Goal: Check status: Check status

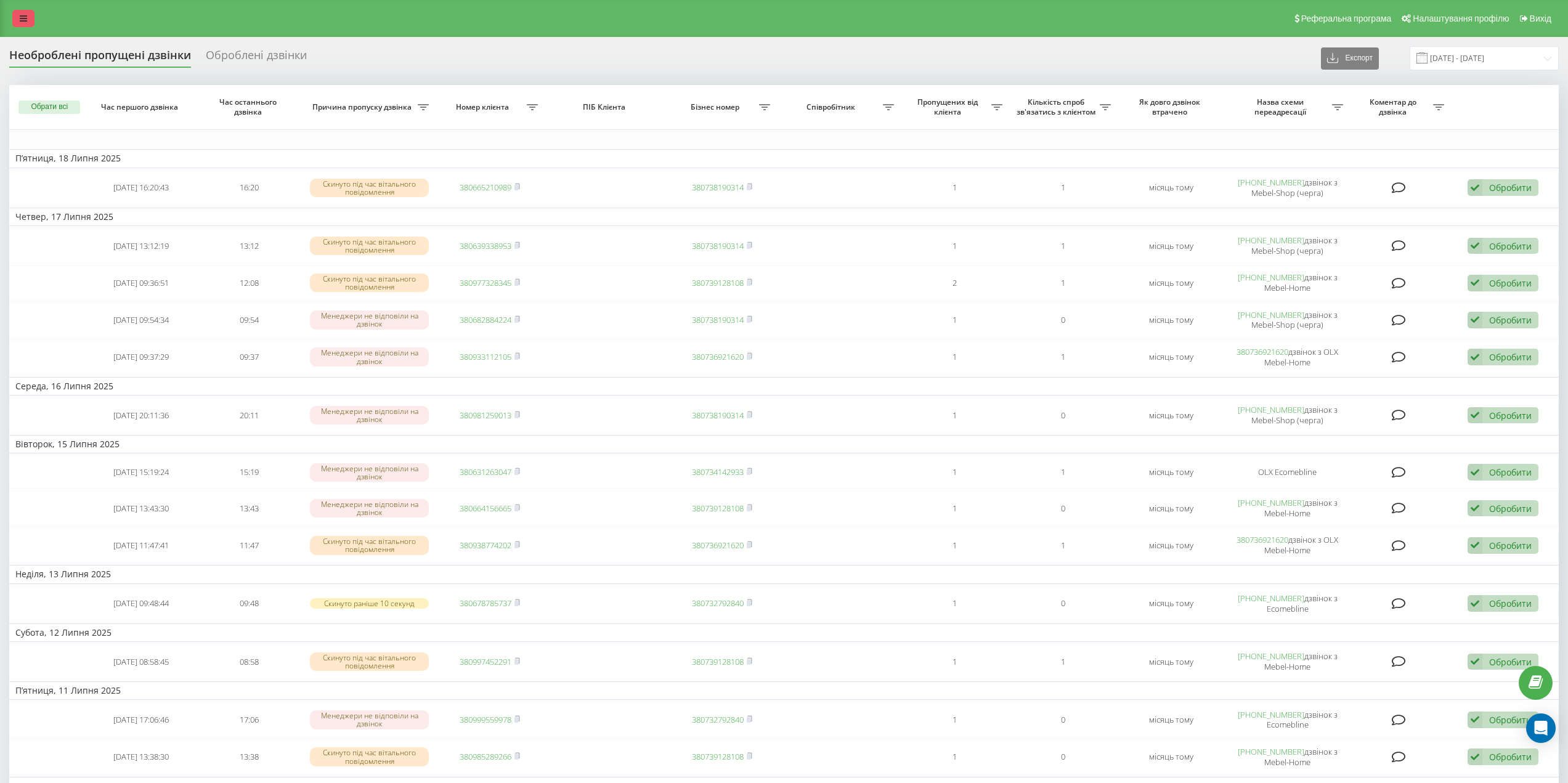
drag, startPoint x: 12, startPoint y: 18, endPoint x: 19, endPoint y: 18, distance: 7.0
click at [13, 18] on div "Реферальна програма Налаштування профілю Вихід" at bounding box center [784, 18] width 1568 height 37
click at [22, 19] on icon at bounding box center [23, 18] width 8 height 8
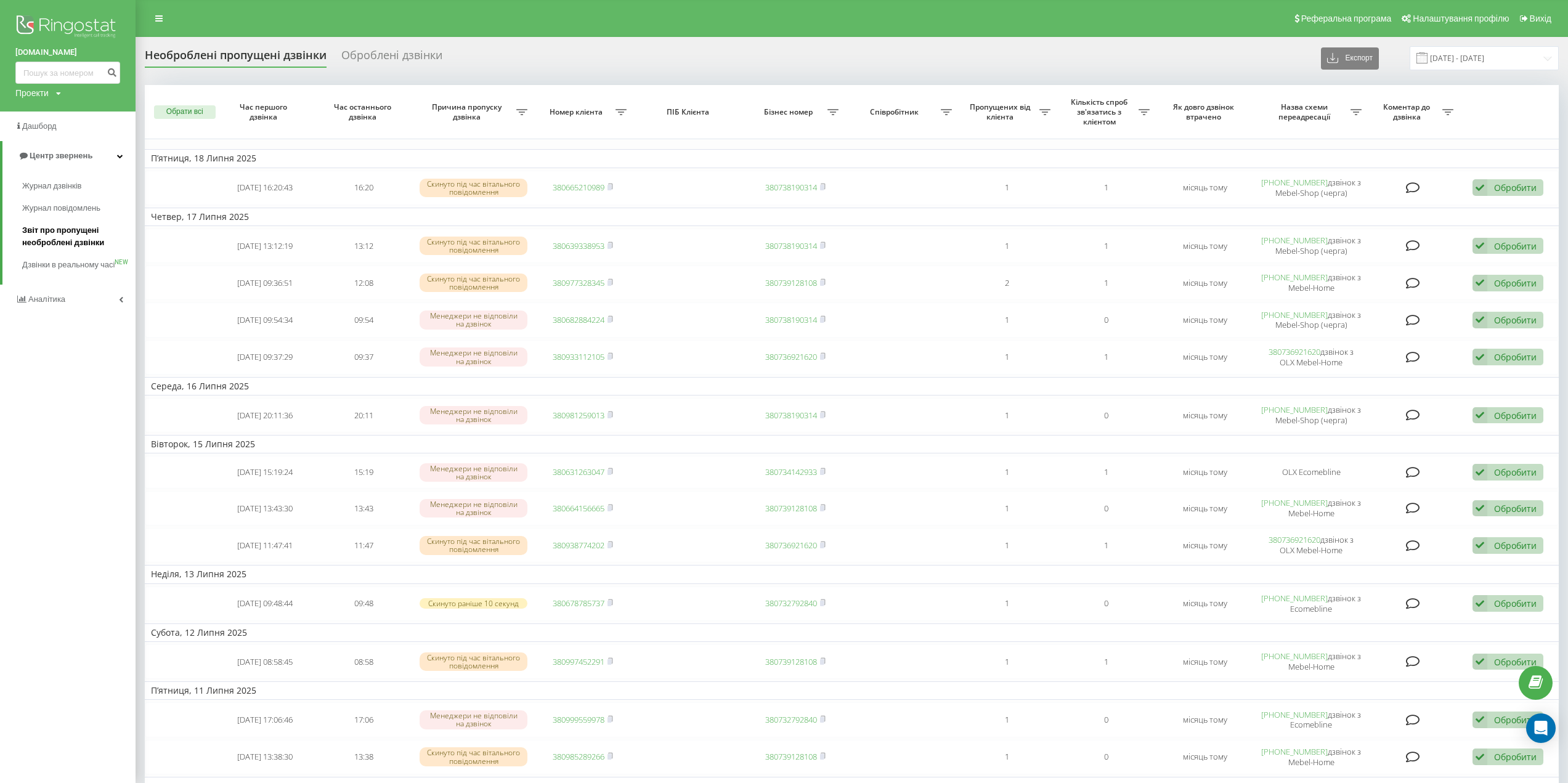
click at [62, 245] on span "Звіт про пропущені необроблені дзвінки" at bounding box center [76, 236] width 108 height 25
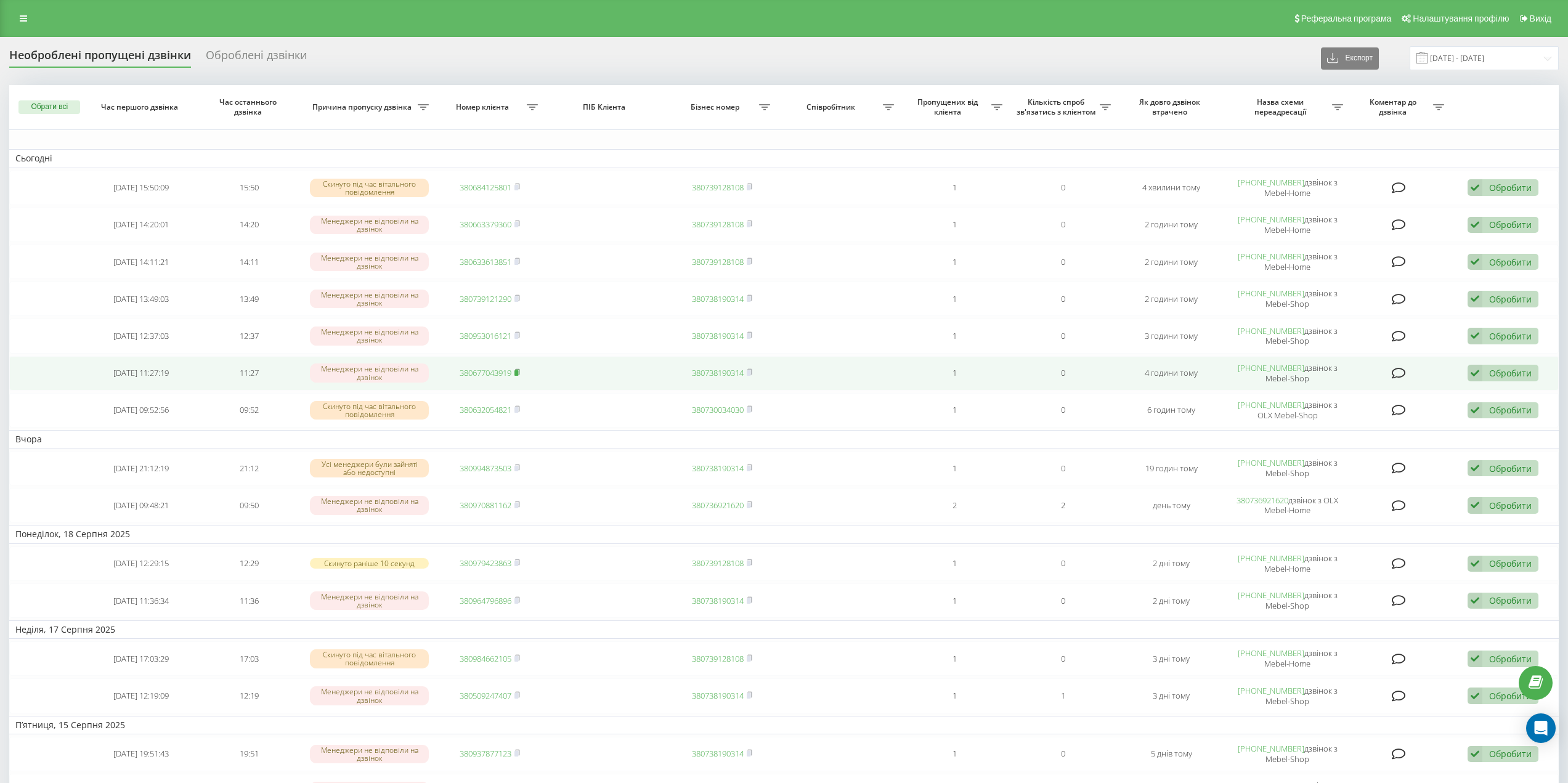
click at [519, 370] on icon at bounding box center [517, 372] width 6 height 8
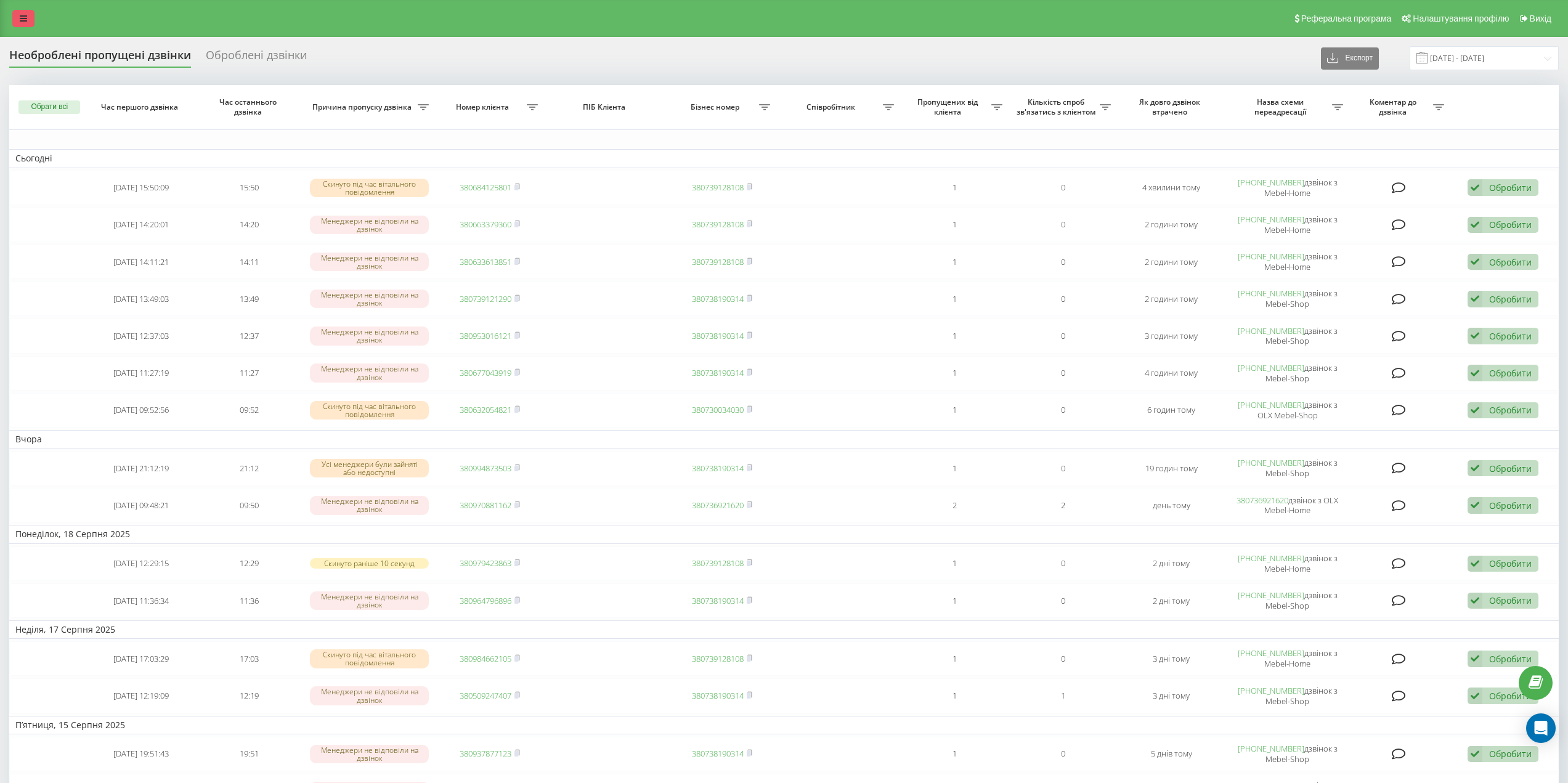
click at [24, 15] on icon at bounding box center [23, 18] width 8 height 8
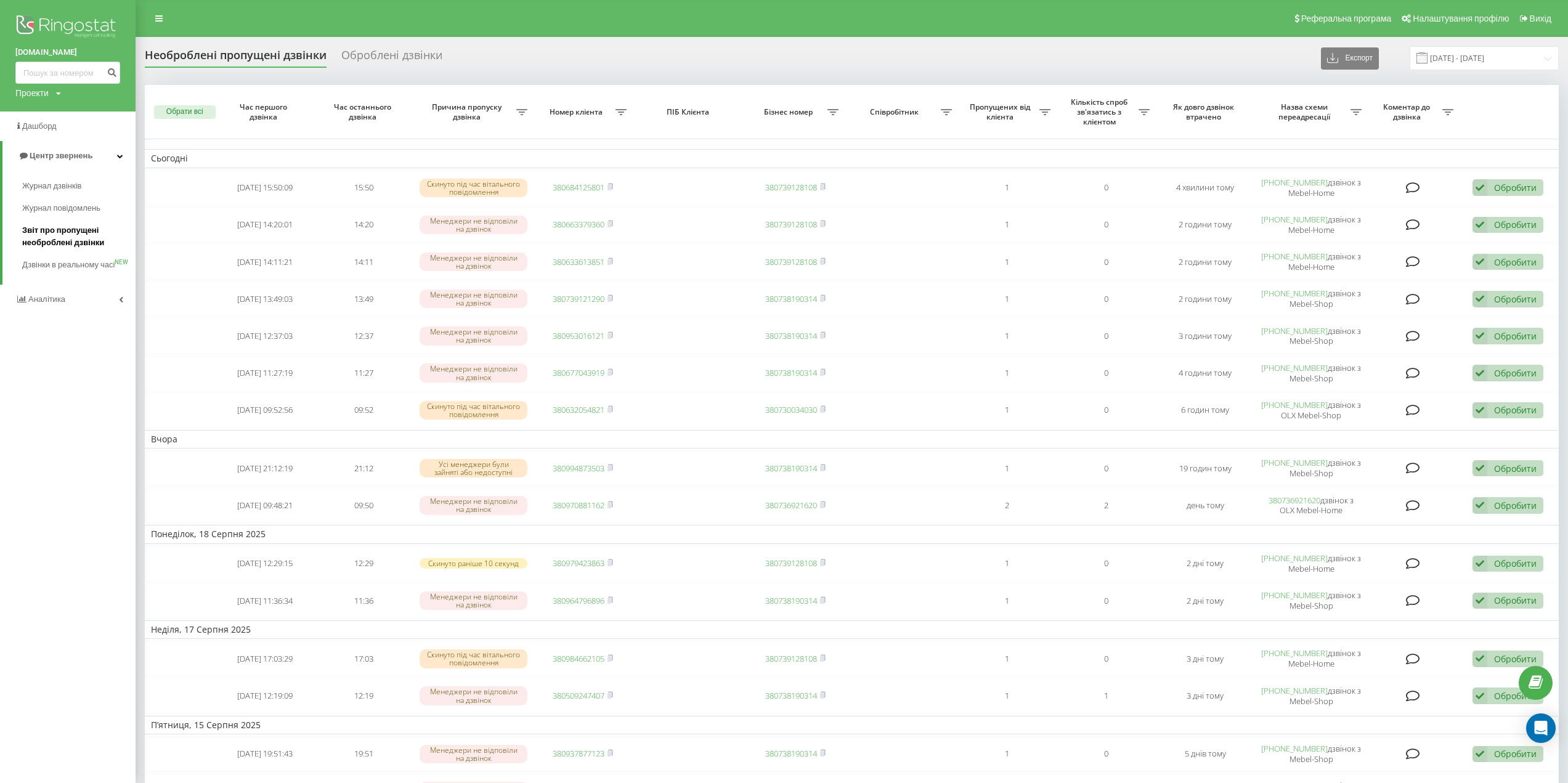
click at [72, 233] on span "Звіт про пропущені необроблені дзвінки" at bounding box center [76, 236] width 108 height 25
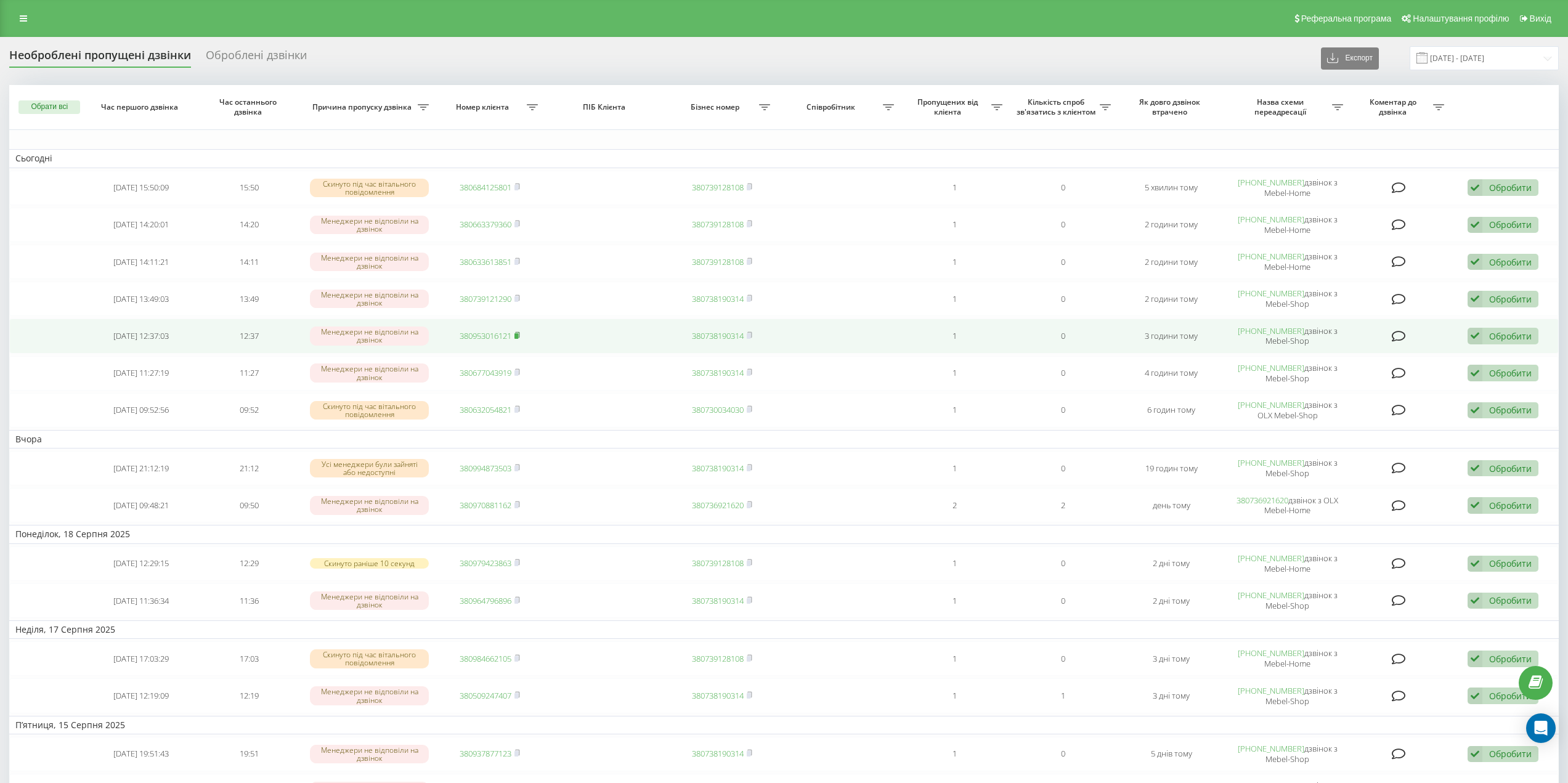
click at [518, 336] on rect at bounding box center [516, 336] width 4 height 6
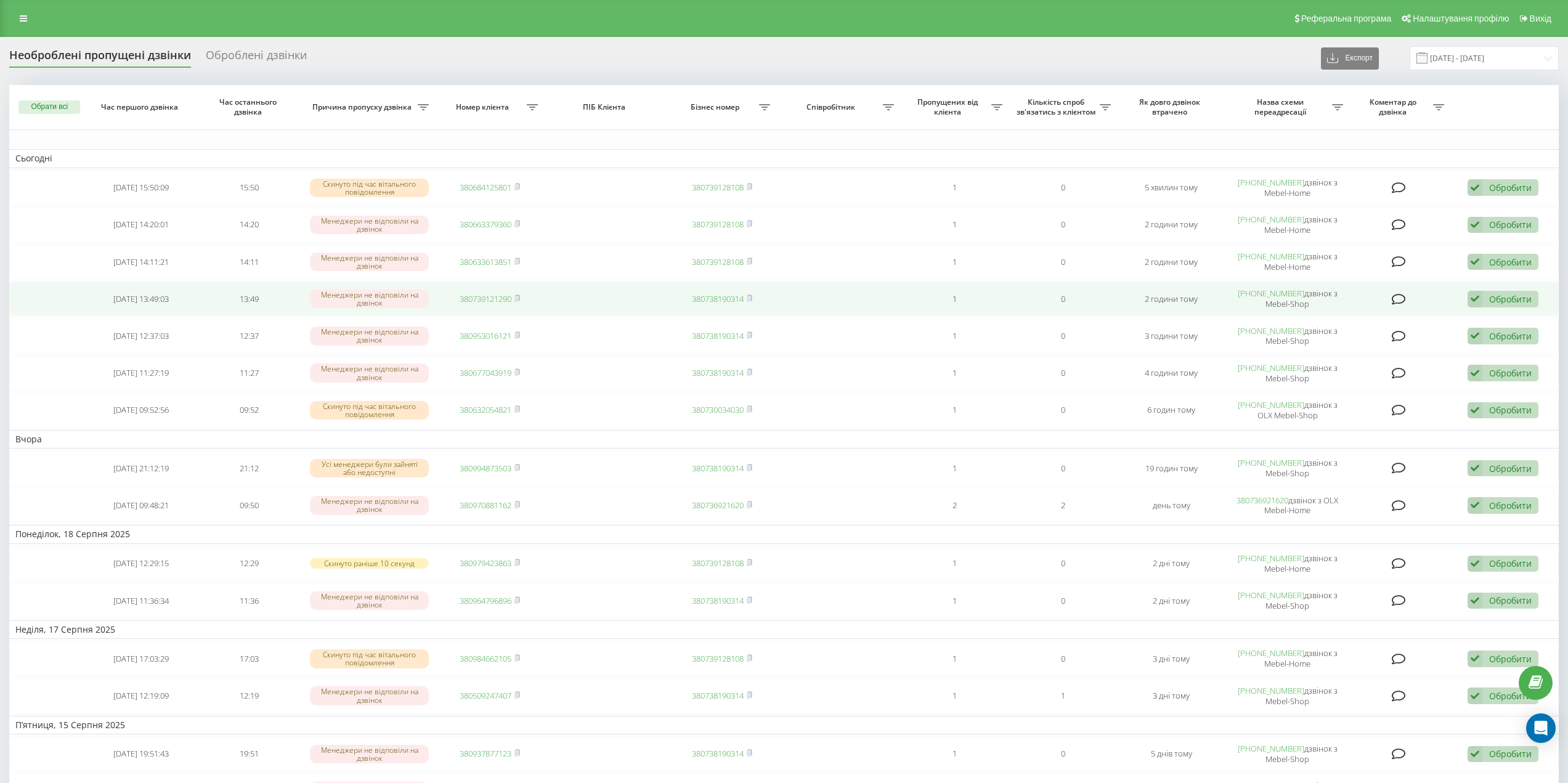
drag, startPoint x: 519, startPoint y: 298, endPoint x: 532, endPoint y: 294, distance: 13.6
click at [518, 297] on rect at bounding box center [516, 299] width 4 height 6
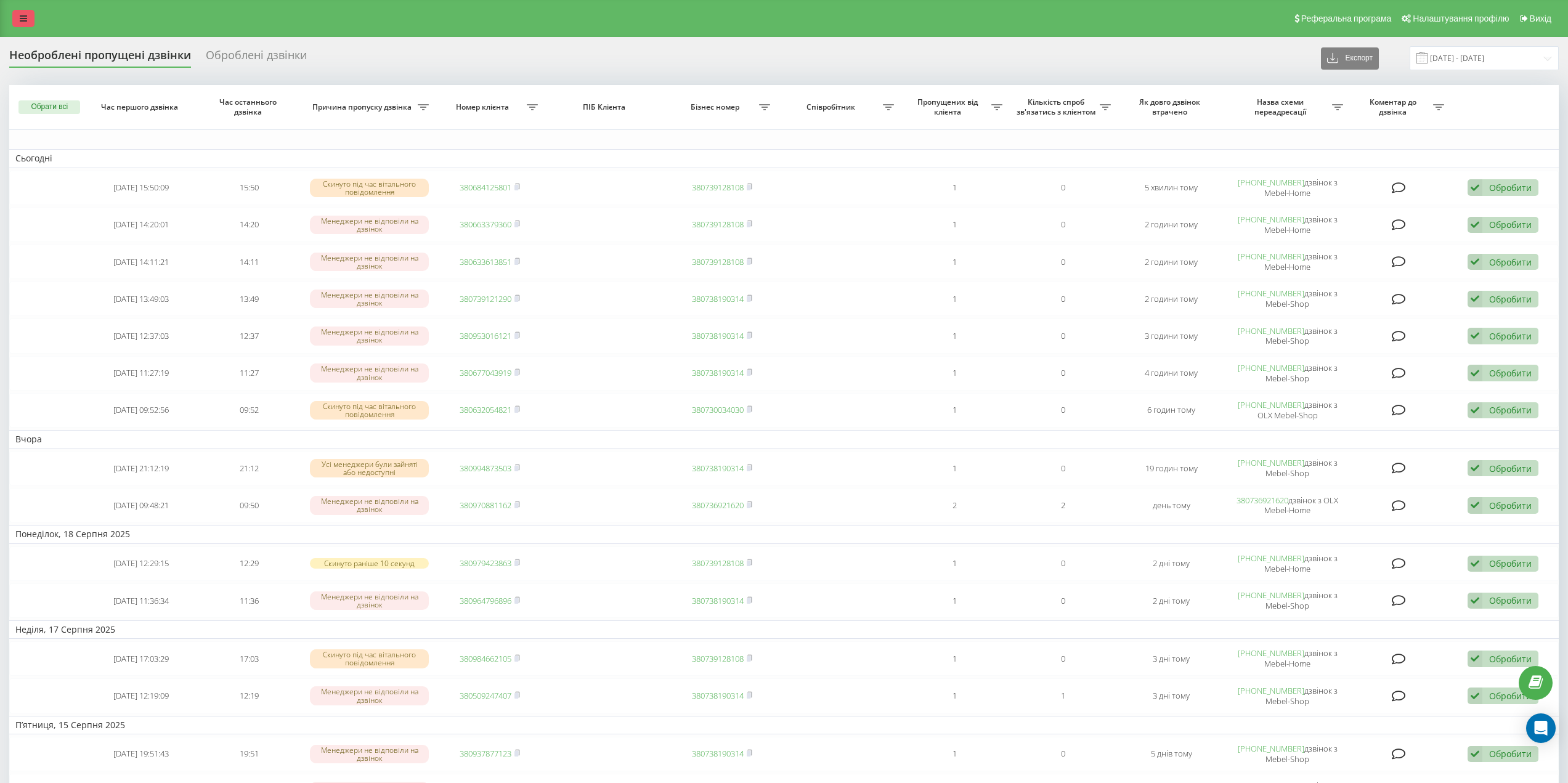
click at [21, 22] on icon at bounding box center [23, 18] width 8 height 8
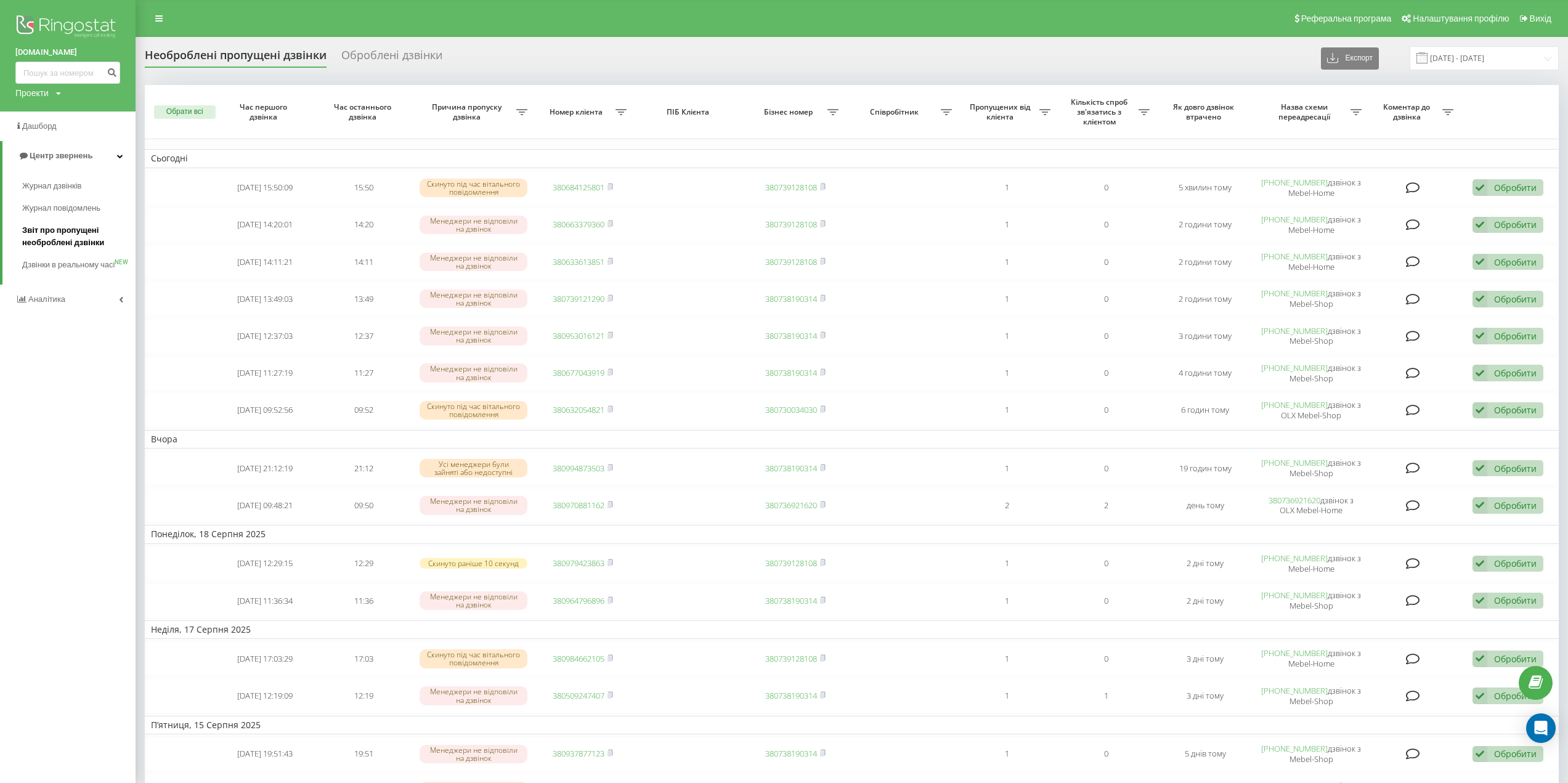
click at [63, 231] on span "Звіт про пропущені необроблені дзвінки" at bounding box center [76, 236] width 108 height 25
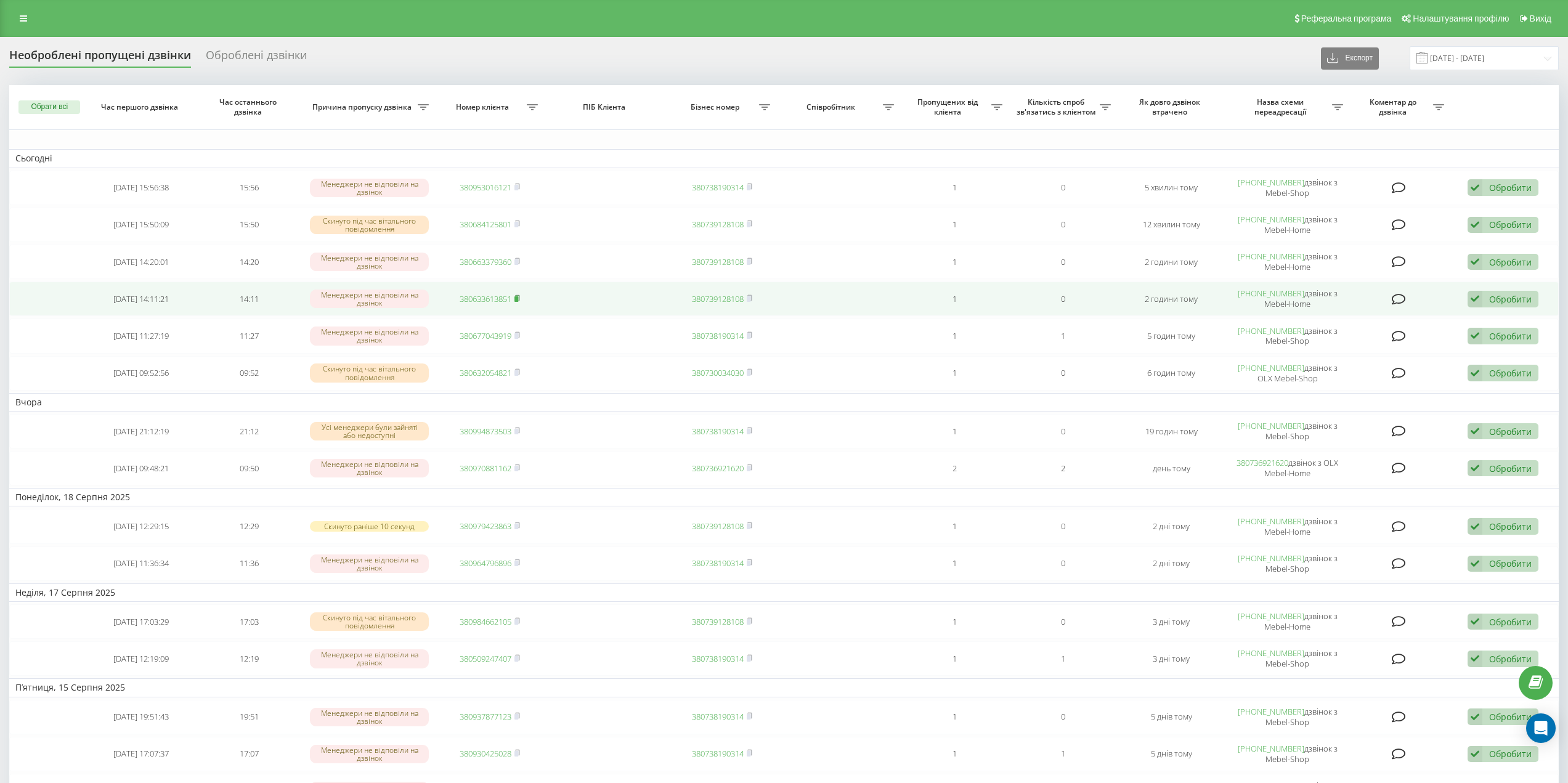
click at [518, 300] on rect at bounding box center [516, 299] width 4 height 6
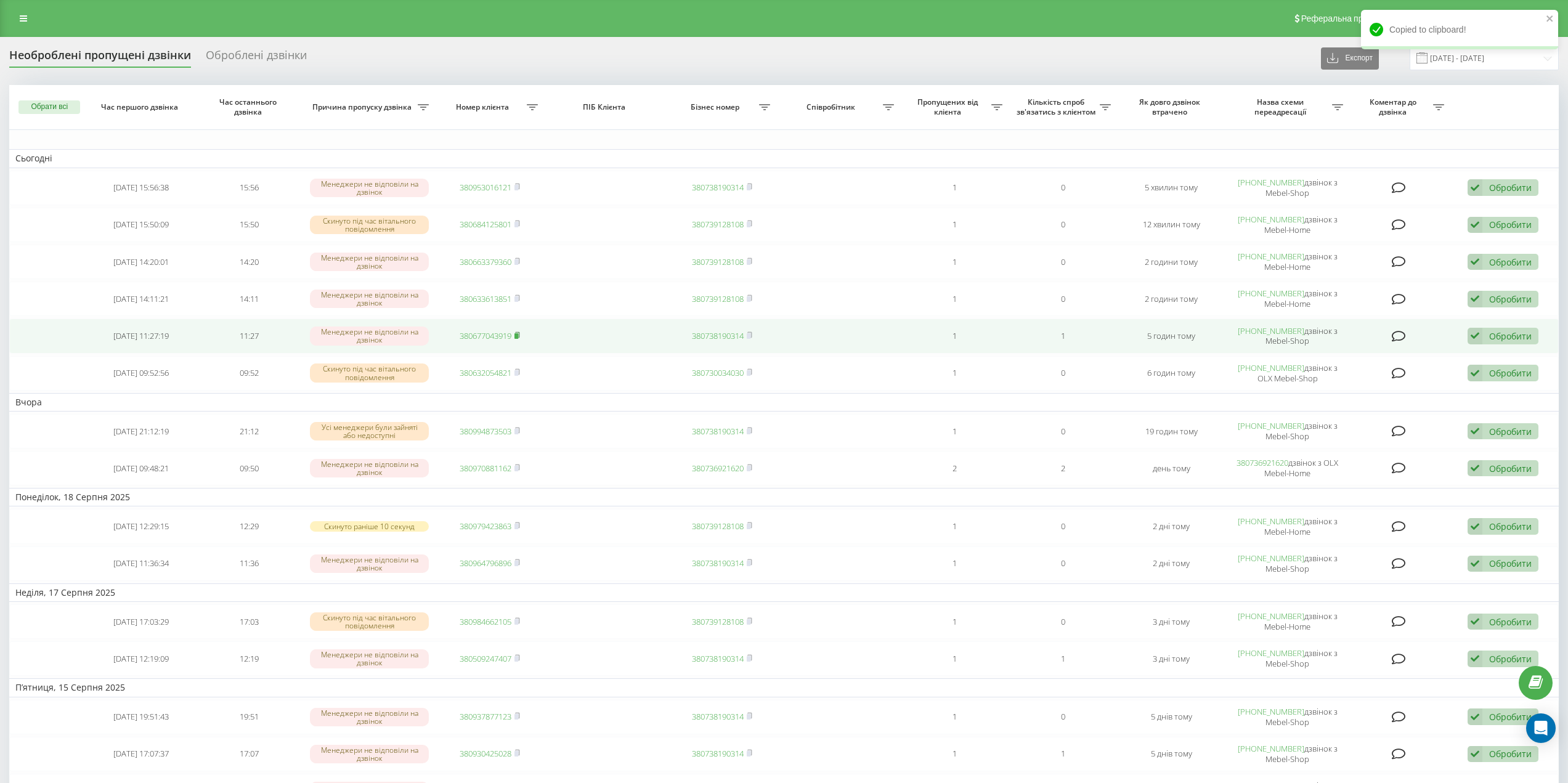
click at [518, 337] on rect at bounding box center [516, 336] width 4 height 6
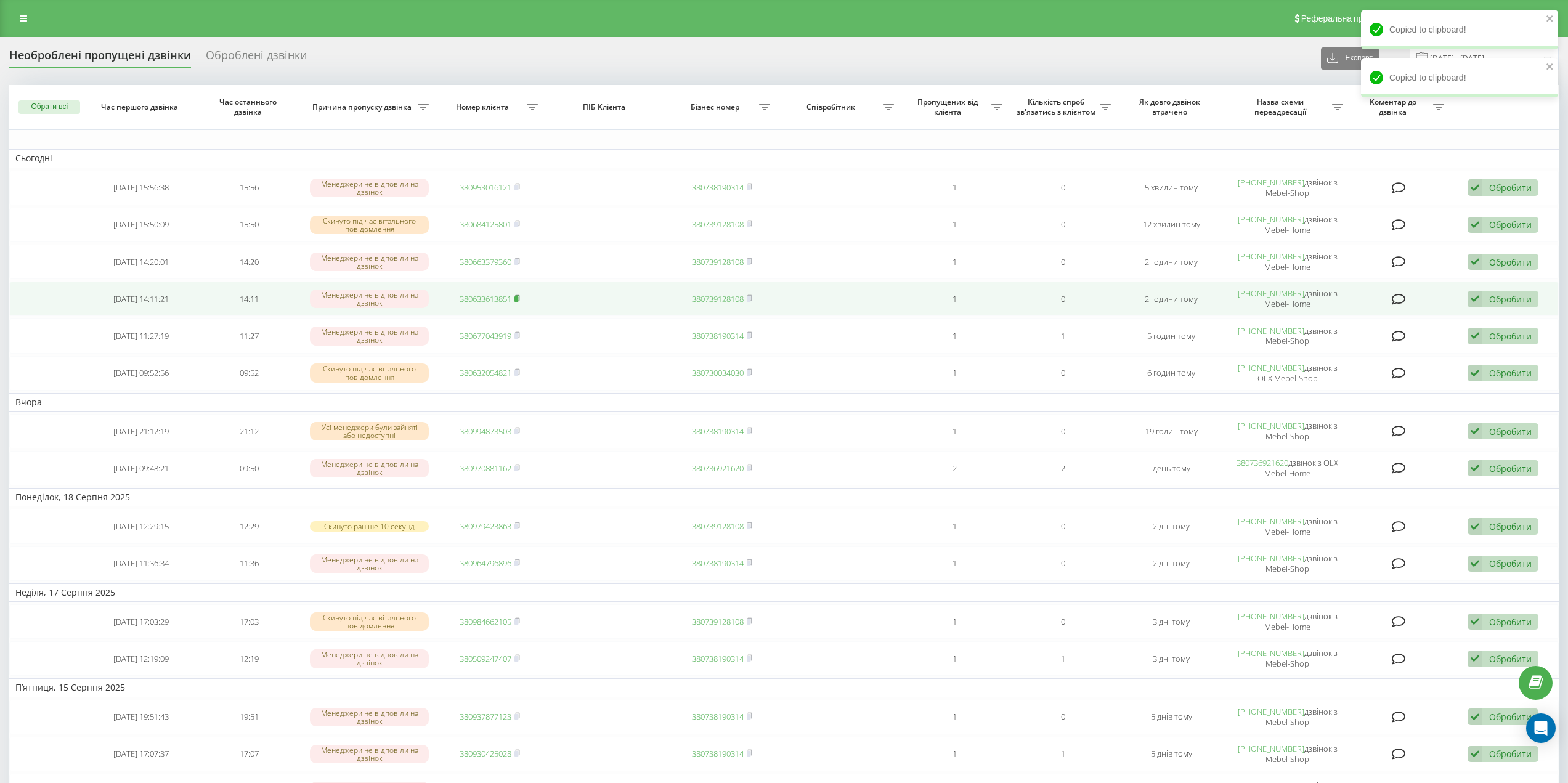
click at [520, 298] on icon at bounding box center [517, 298] width 6 height 8
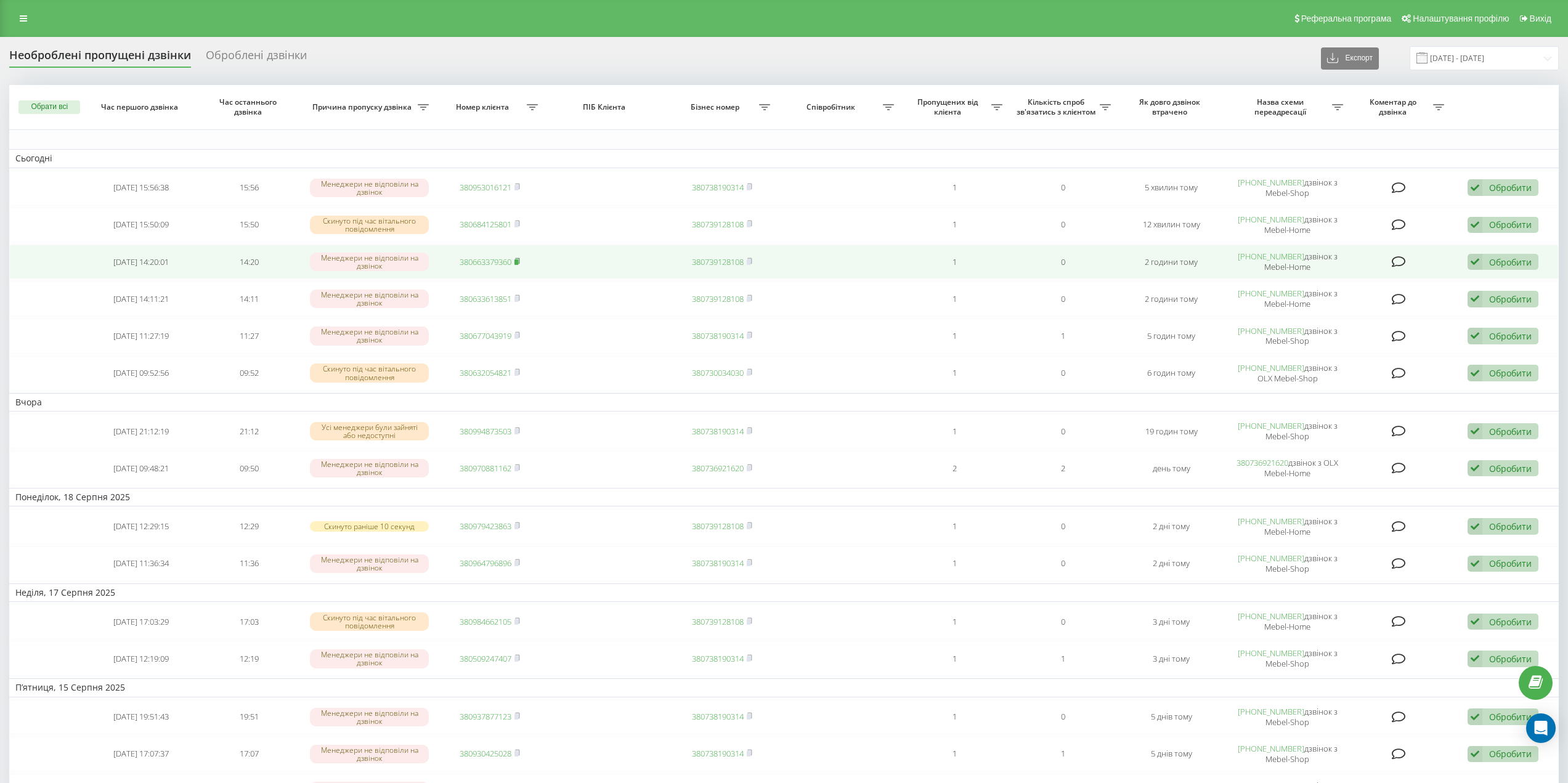
click at [518, 260] on rect at bounding box center [516, 262] width 4 height 6
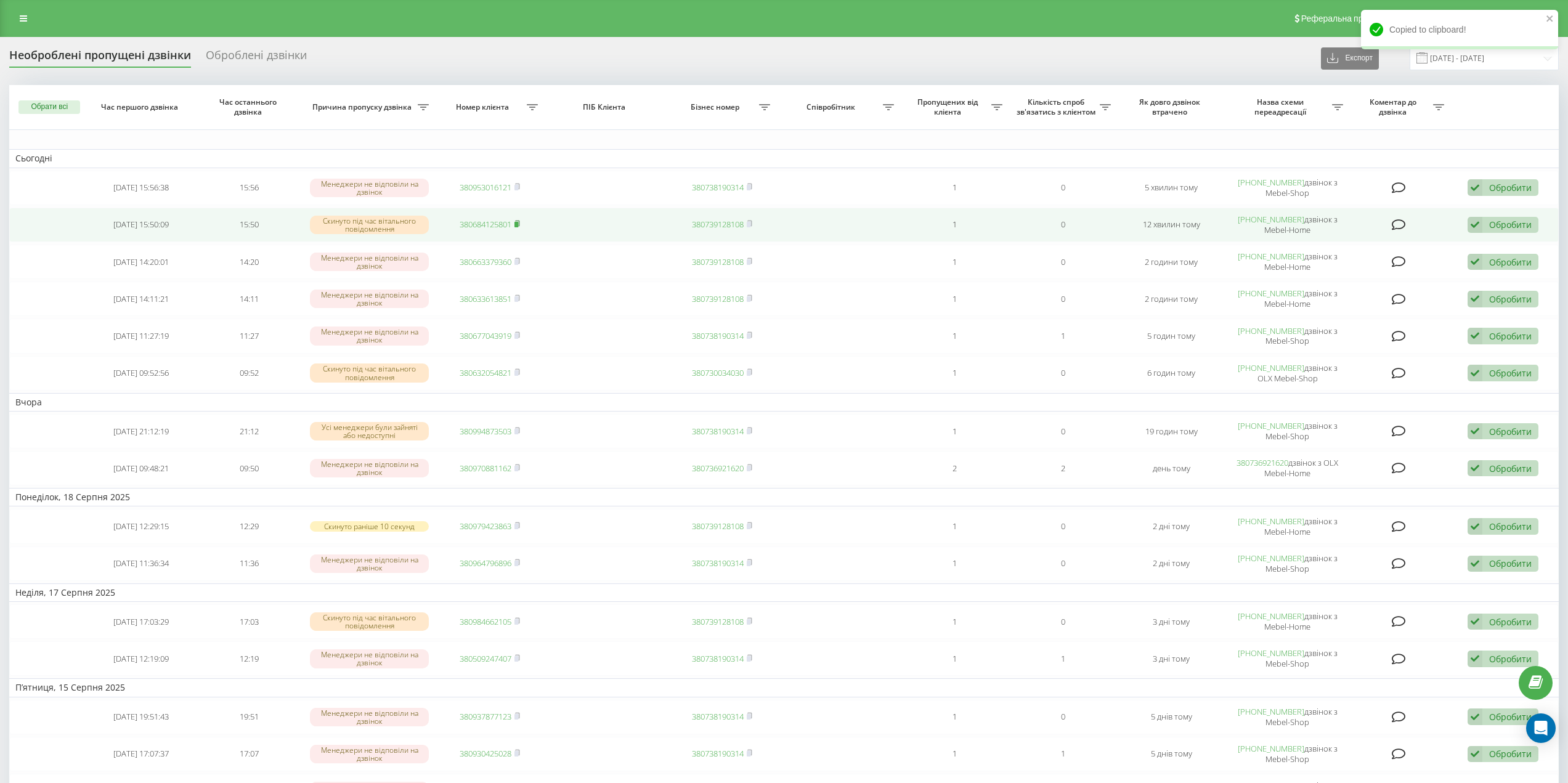
click at [518, 226] on rect at bounding box center [516, 225] width 4 height 6
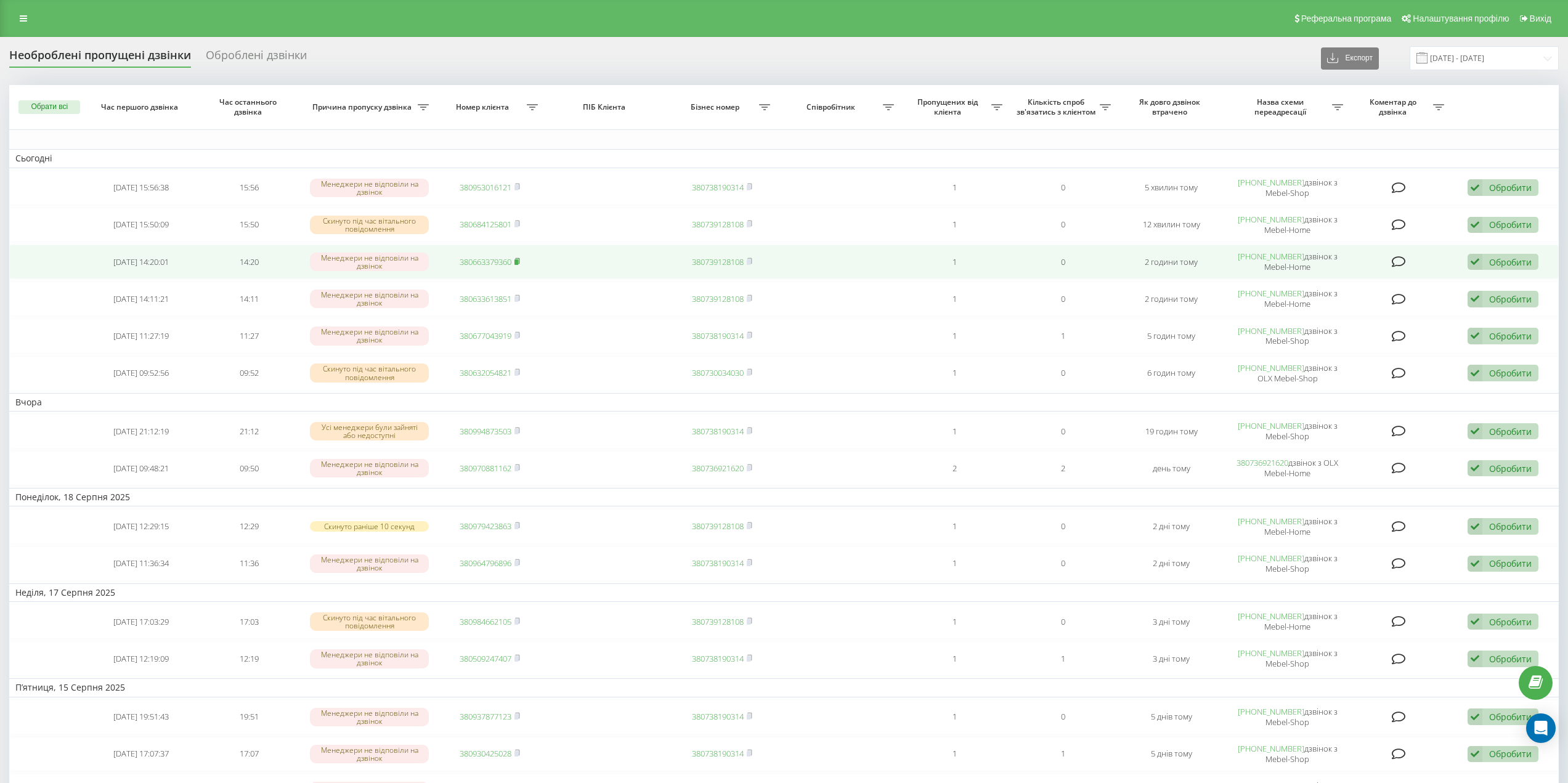
click at [518, 262] on rect at bounding box center [516, 262] width 4 height 6
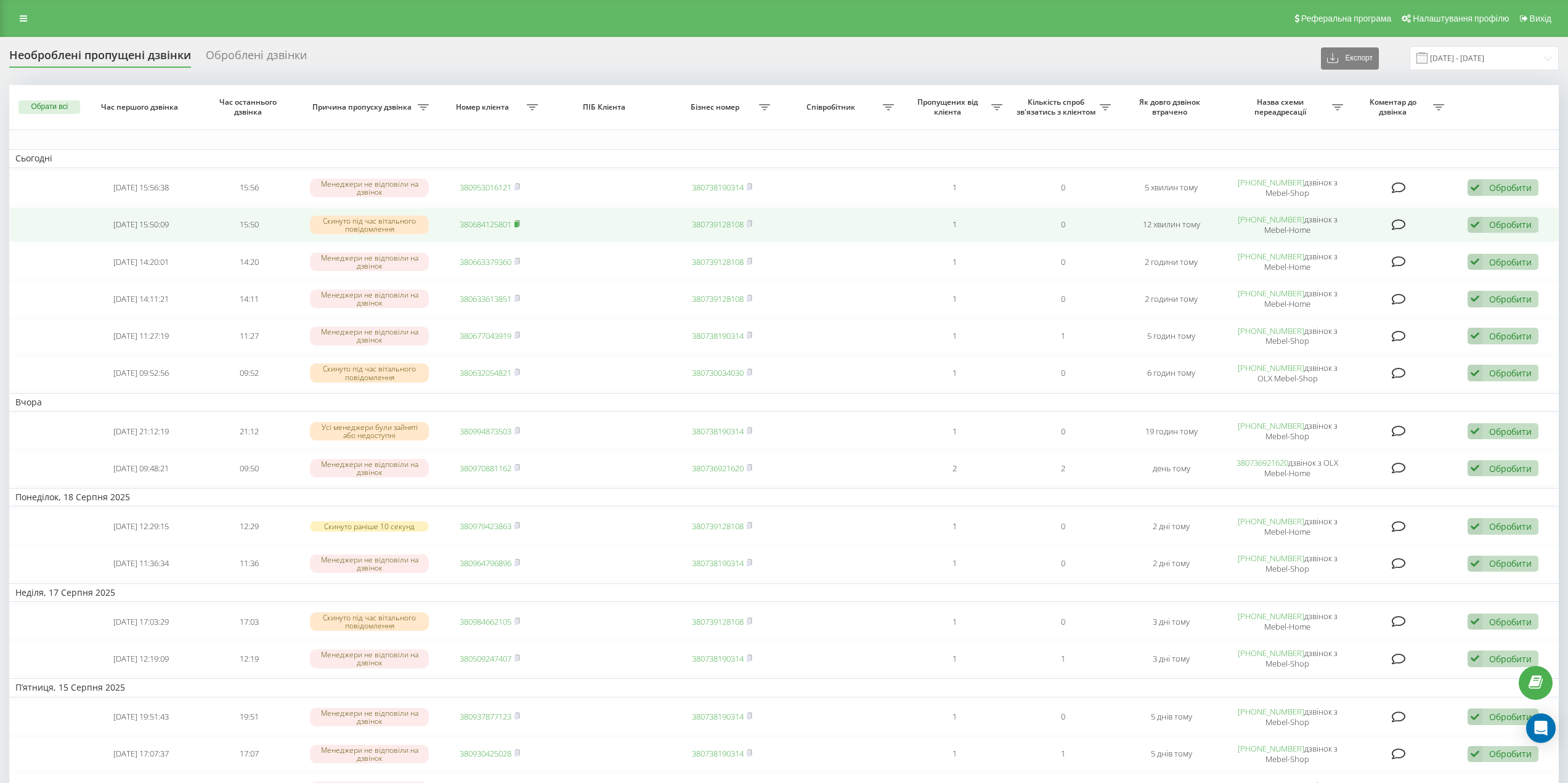
click at [518, 226] on rect at bounding box center [516, 225] width 4 height 6
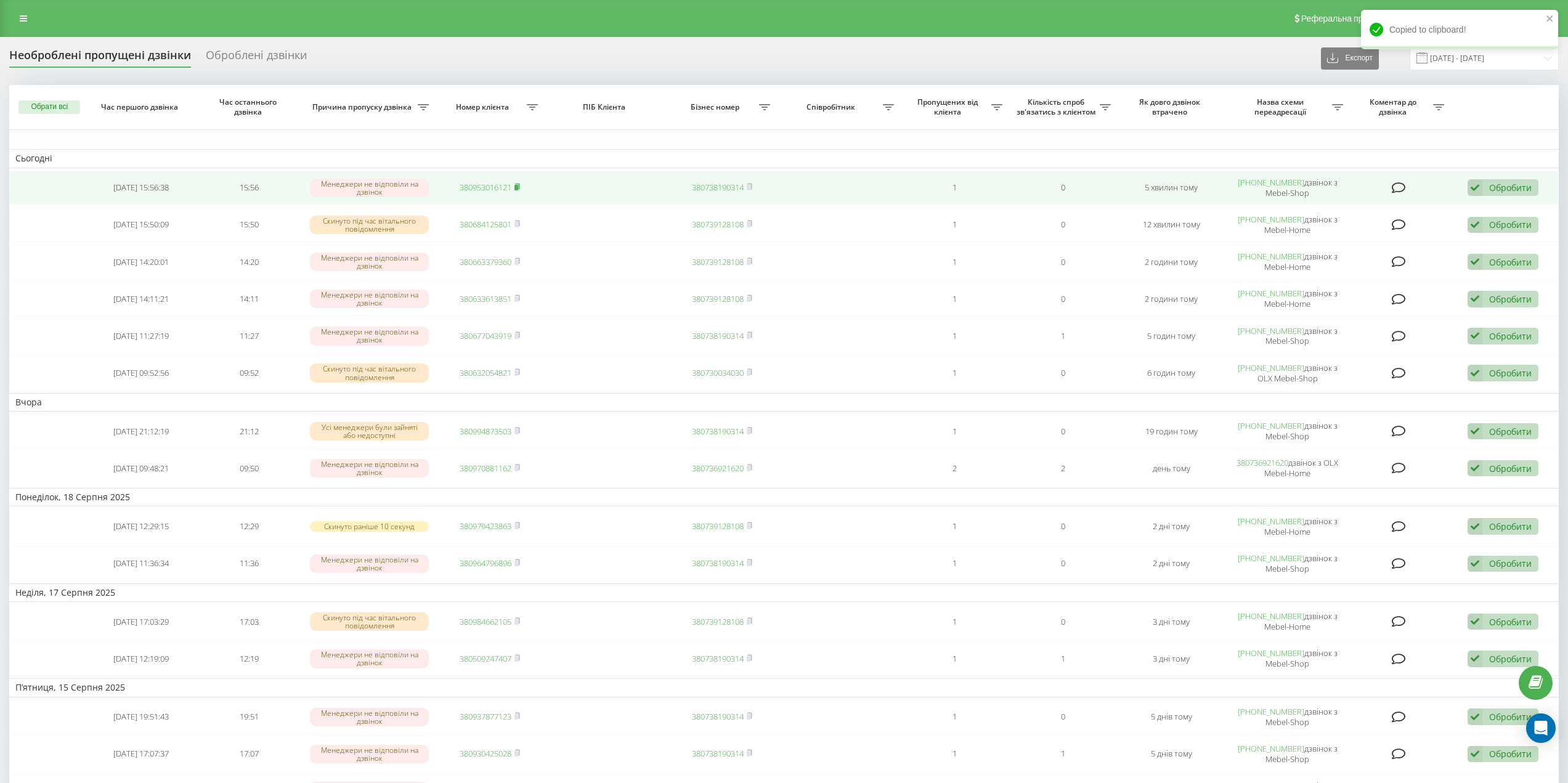
click at [516, 187] on icon at bounding box center [517, 186] width 6 height 8
